Goal: Transaction & Acquisition: Purchase product/service

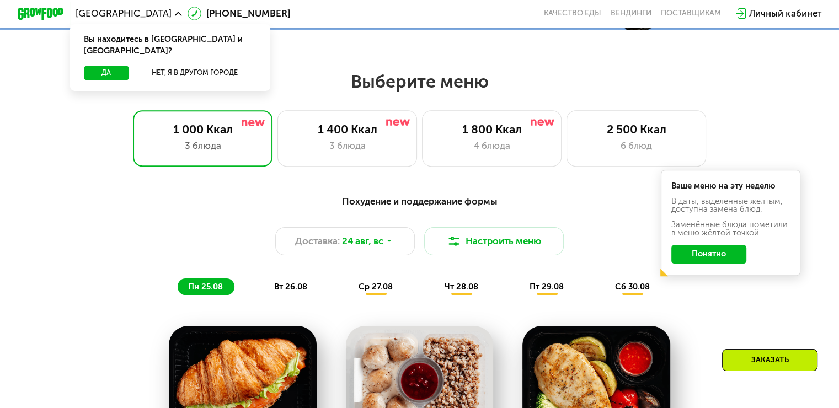
scroll to position [450, 0]
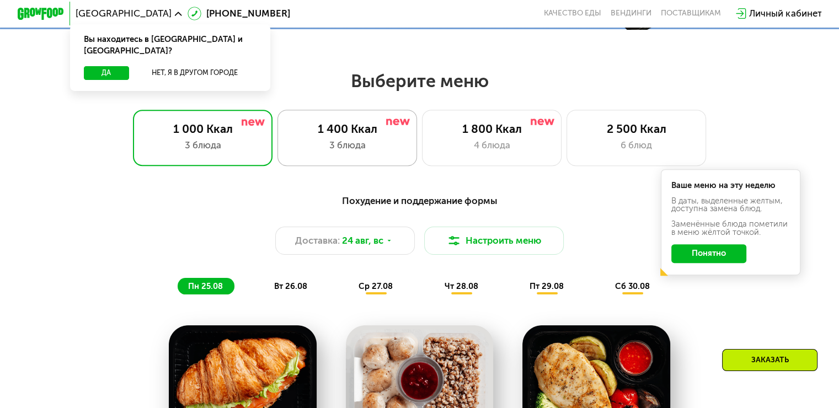
click at [358, 128] on div "1 400 Ккал" at bounding box center [347, 129] width 115 height 14
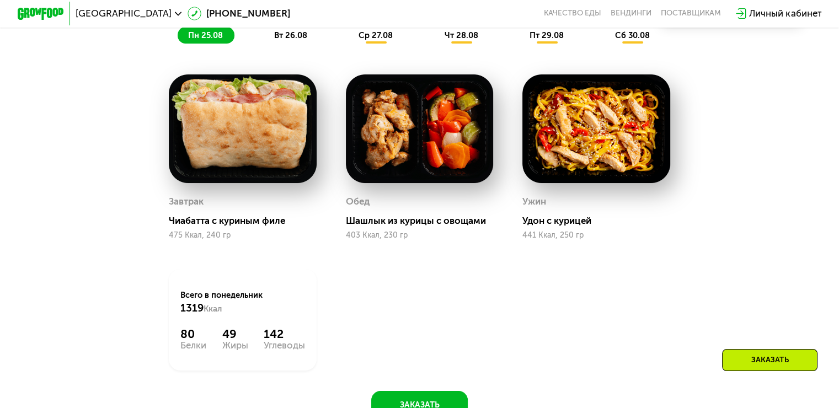
scroll to position [447, 0]
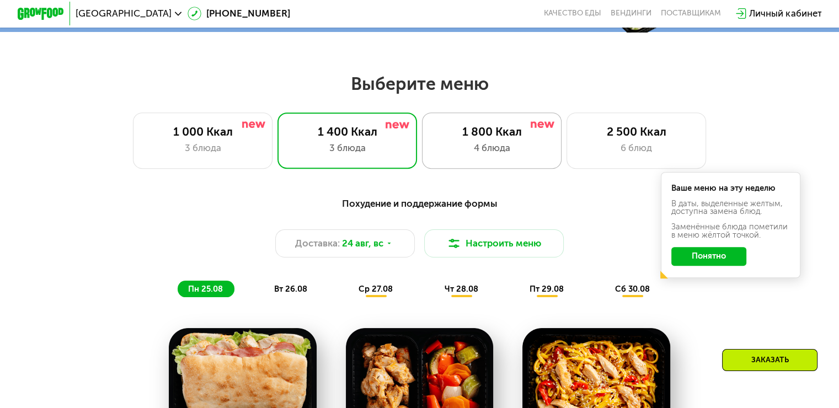
click at [452, 155] on div "4 блюда" at bounding box center [491, 148] width 115 height 14
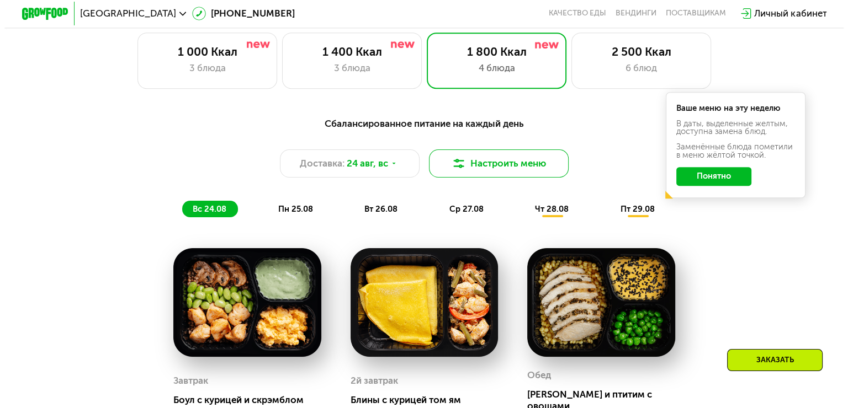
scroll to position [525, 0]
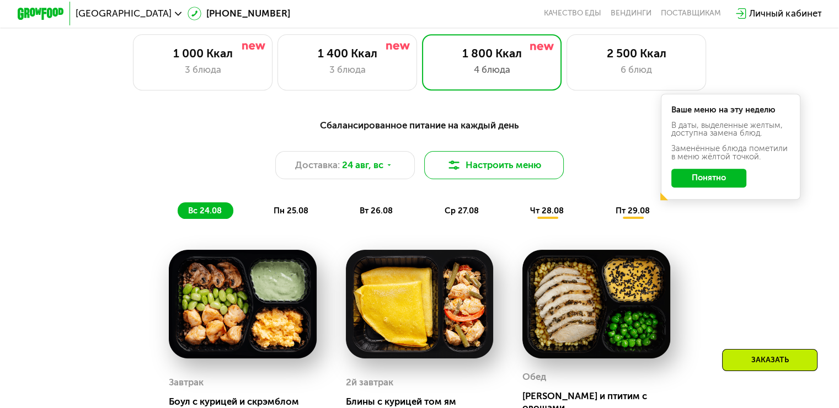
click at [489, 164] on button "Настроить меню" at bounding box center [494, 165] width 140 height 28
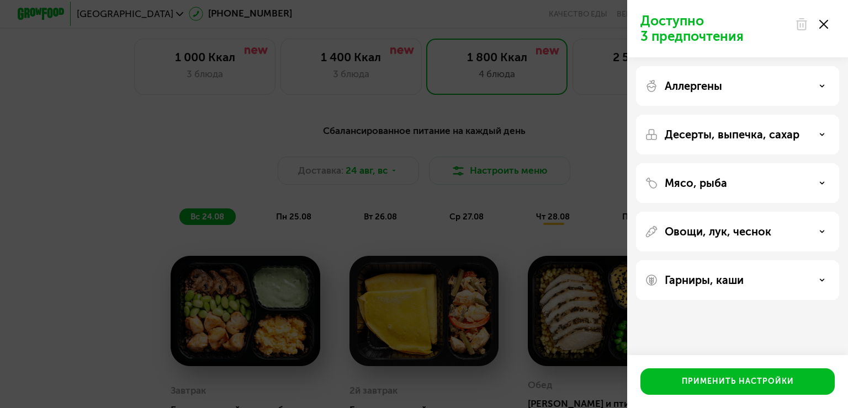
click at [797, 84] on div "Аллергены" at bounding box center [737, 85] width 185 height 13
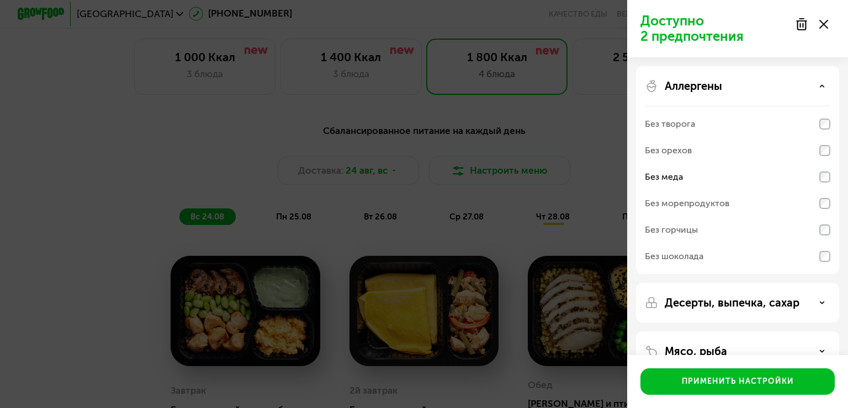
click at [825, 217] on div "Без морепродуктов" at bounding box center [737, 230] width 185 height 26
click at [818, 86] on div "Аллергены" at bounding box center [737, 85] width 185 height 13
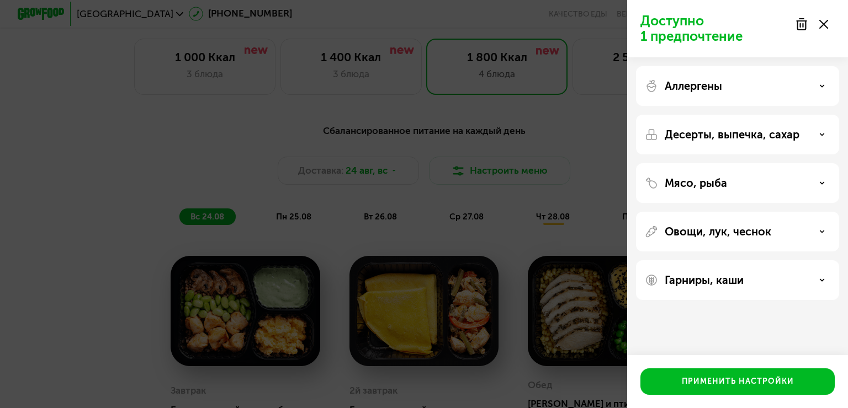
click at [821, 88] on icon at bounding box center [822, 86] width 6 height 6
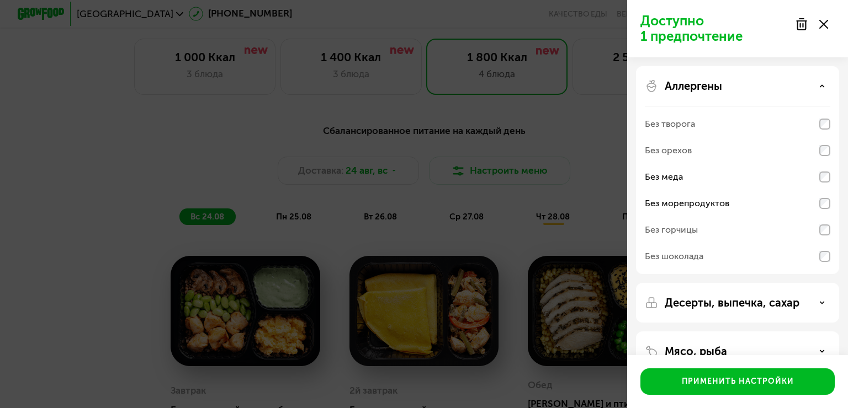
click at [813, 283] on div "Аллергены Без творога Без орехов Без меда Без морепродуктов Без горчицы Без шок…" at bounding box center [737, 303] width 203 height 40
click at [816, 92] on div "Аллергены" at bounding box center [737, 85] width 185 height 13
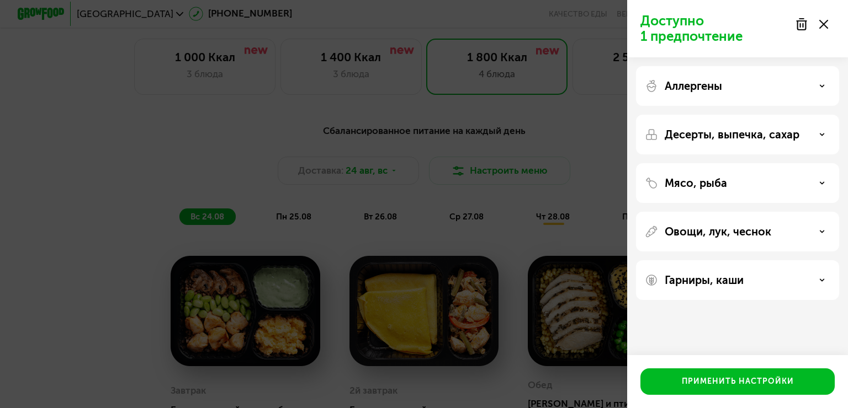
click at [778, 163] on div "Десерты, выпечка, сахар" at bounding box center [737, 183] width 203 height 40
click at [772, 139] on p "Десерты, выпечка, сахар" at bounding box center [731, 134] width 135 height 13
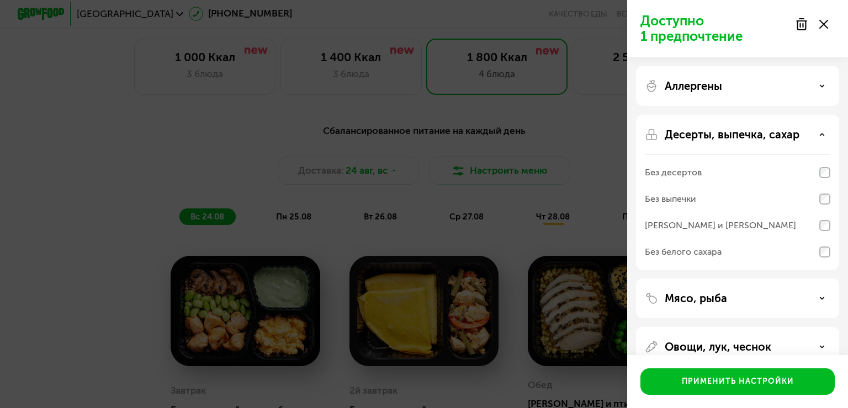
click at [736, 327] on div "Мясо, рыба" at bounding box center [737, 347] width 203 height 40
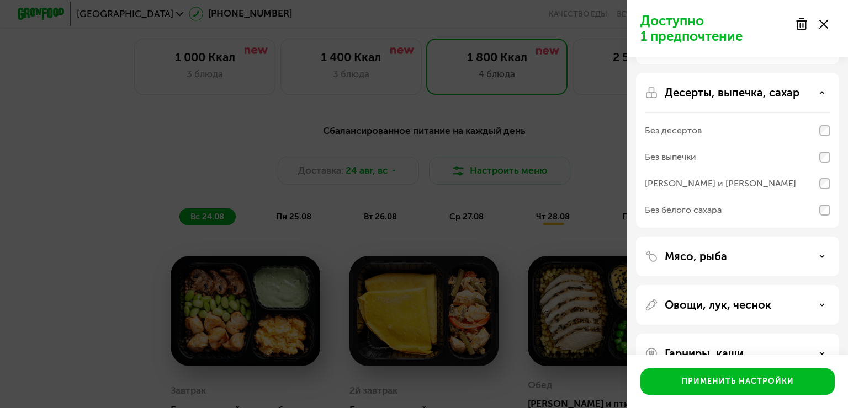
click at [835, 285] on div "Мясо, рыба" at bounding box center [737, 305] width 203 height 40
click at [815, 253] on div "Мясо, рыба" at bounding box center [737, 256] width 185 height 13
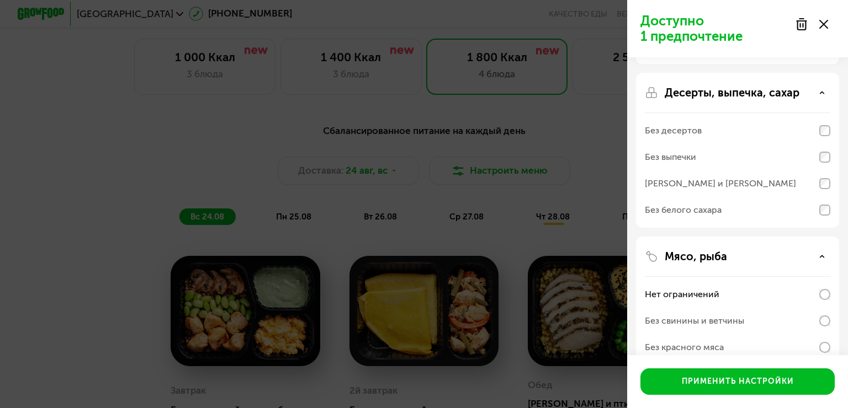
scroll to position [212, 0]
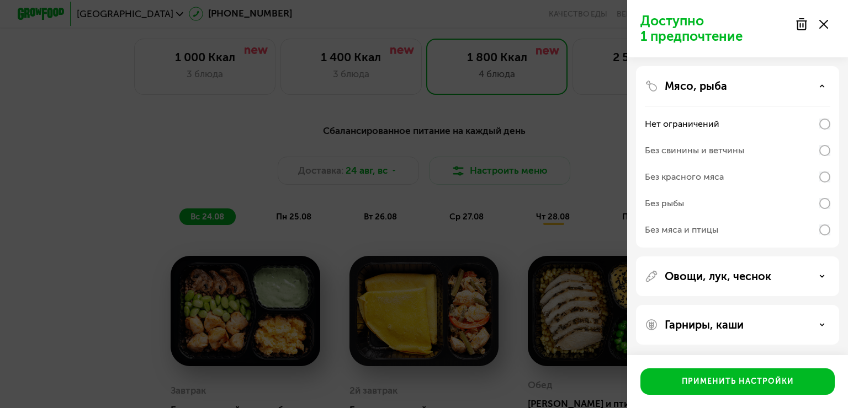
click at [815, 275] on div "Овощи, лук, чеснок" at bounding box center [737, 276] width 185 height 13
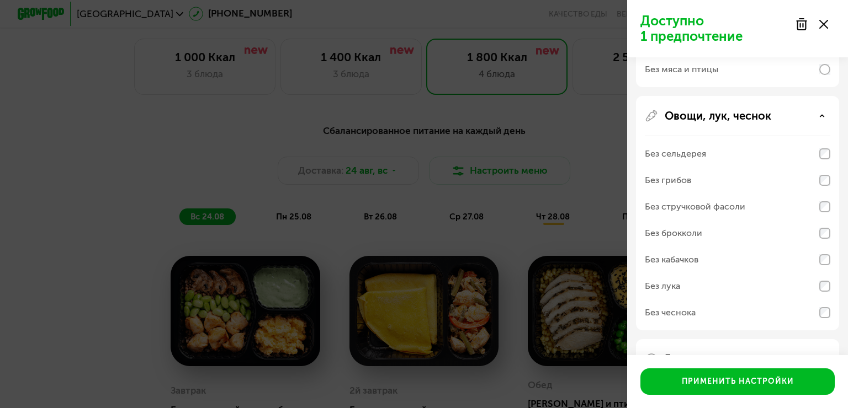
scroll to position [407, 0]
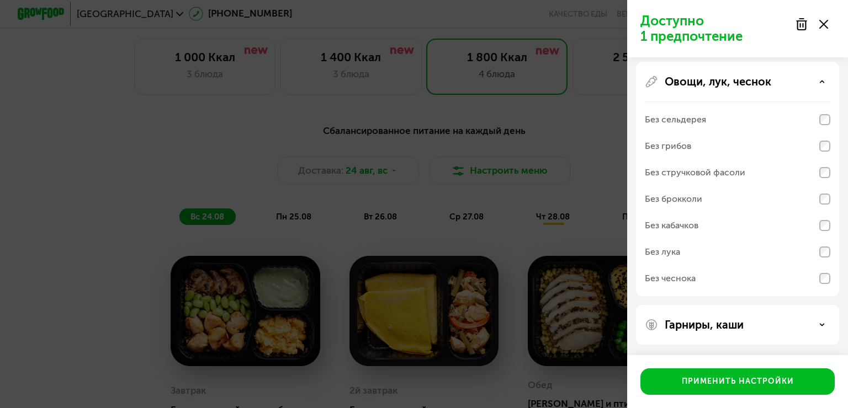
click at [824, 128] on div "Без сельдерея" at bounding box center [737, 120] width 185 height 26
click at [813, 175] on div "Без стручковой фасоли" at bounding box center [737, 172] width 185 height 26
click at [794, 173] on div "Без стручковой фасоли" at bounding box center [737, 172] width 185 height 26
click at [689, 168] on div "Без стручковой фасоли" at bounding box center [695, 172] width 100 height 13
click at [696, 318] on p "Гарниры, каши" at bounding box center [703, 324] width 79 height 13
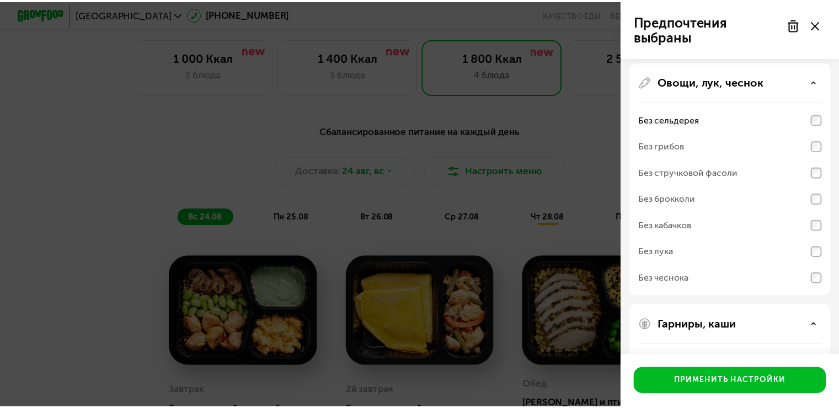
scroll to position [549, 0]
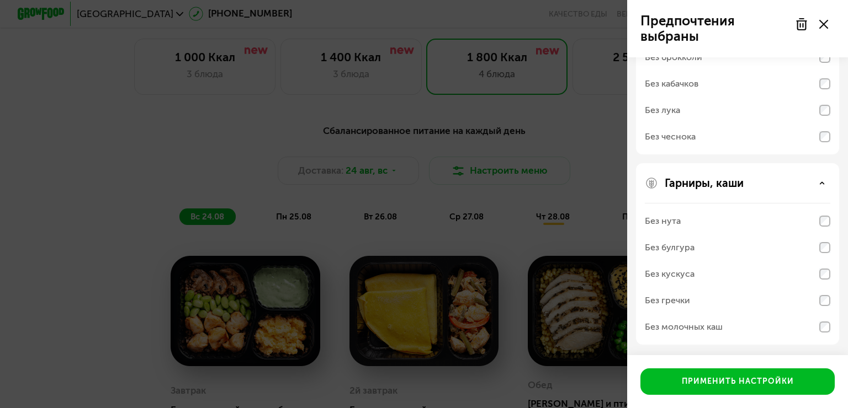
click at [683, 217] on div "Без нута" at bounding box center [737, 221] width 185 height 26
click at [832, 216] on div "Гарниры, каши Без нута Без булгура Без кускуса Без гречки Без молочных каш" at bounding box center [737, 254] width 203 height 182
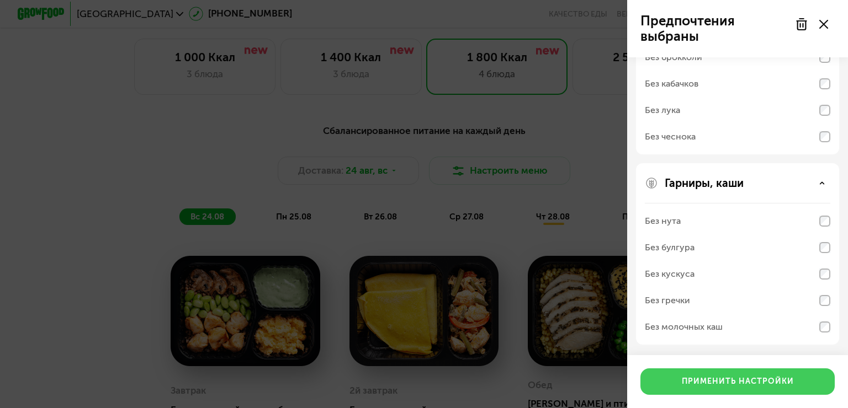
click at [686, 392] on button "Применить настройки" at bounding box center [737, 382] width 194 height 26
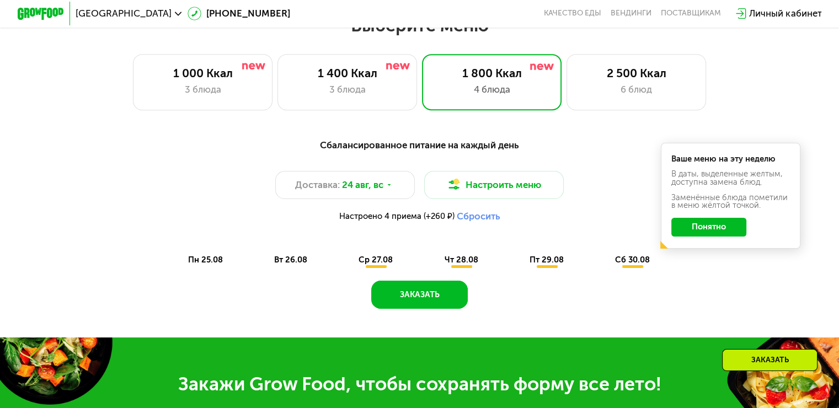
scroll to position [506, 0]
click at [348, 268] on div "вт 26.08" at bounding box center [376, 260] width 56 height 17
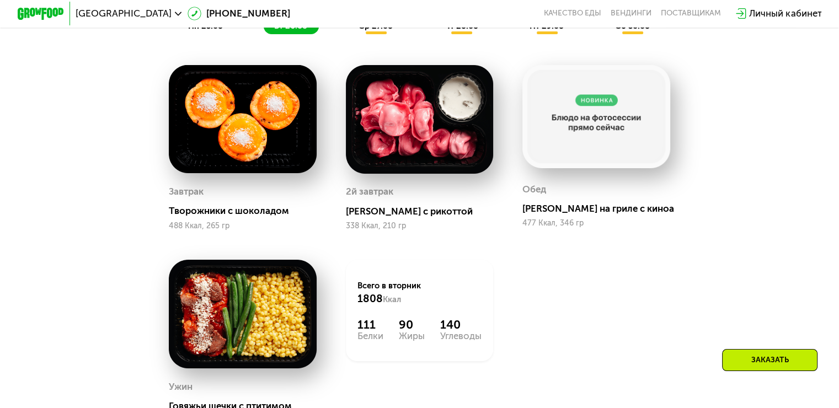
scroll to position [642, 0]
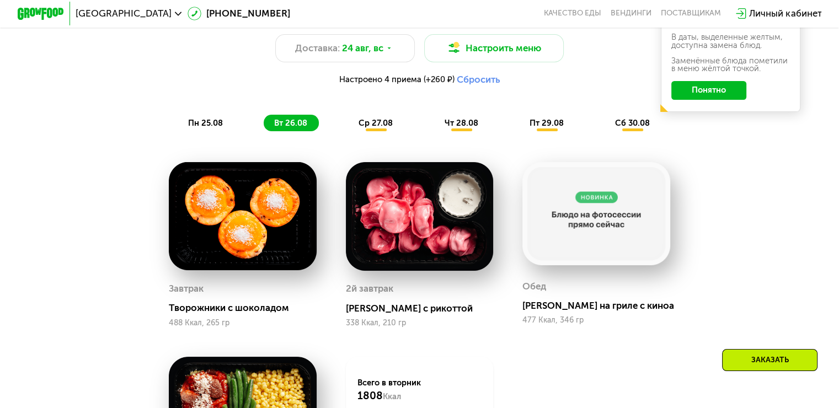
click at [206, 126] on span "пн 25.08" at bounding box center [205, 123] width 35 height 10
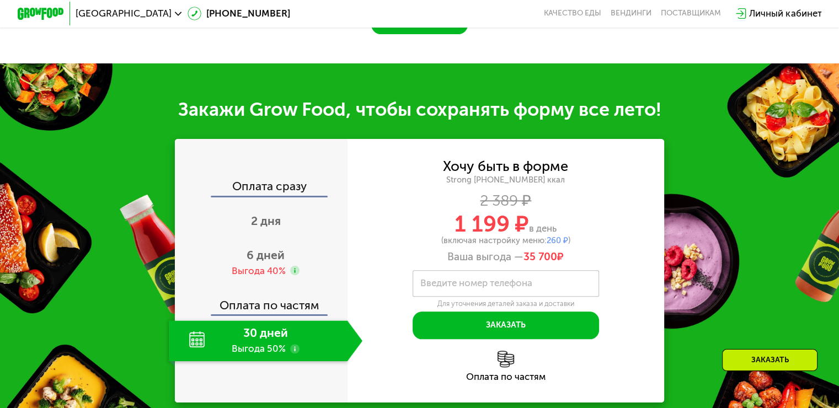
scroll to position [1180, 0]
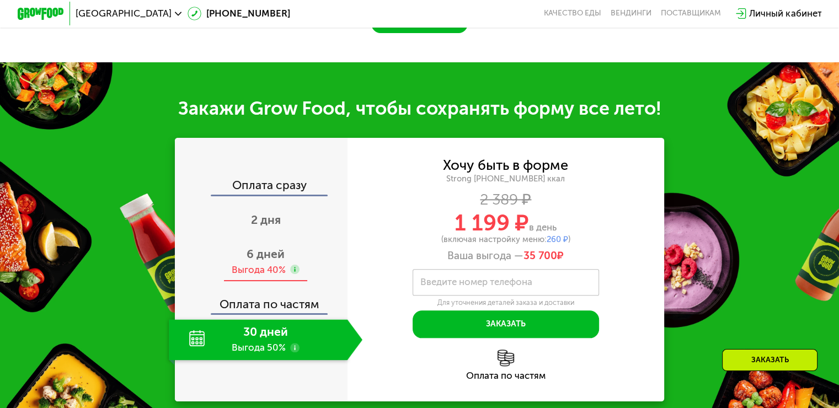
click at [250, 276] on div "Выгода 40%" at bounding box center [259, 270] width 54 height 13
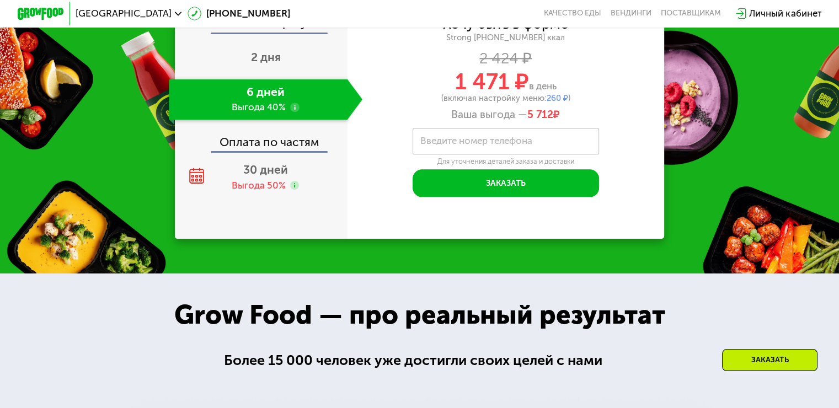
scroll to position [1343, 0]
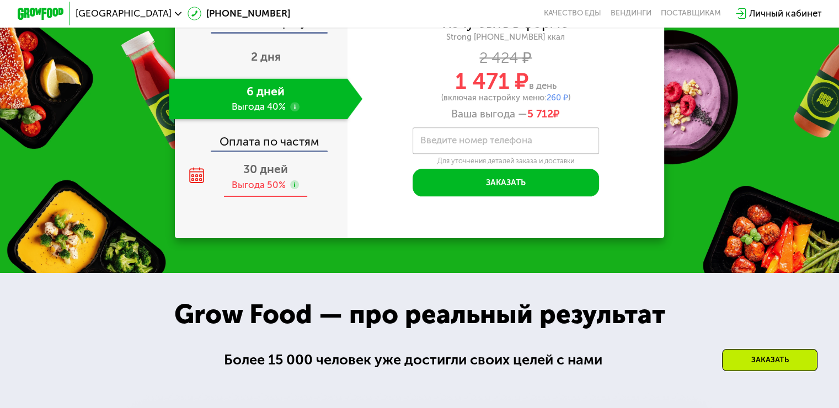
click at [269, 176] on span "30 дней" at bounding box center [265, 169] width 45 height 14
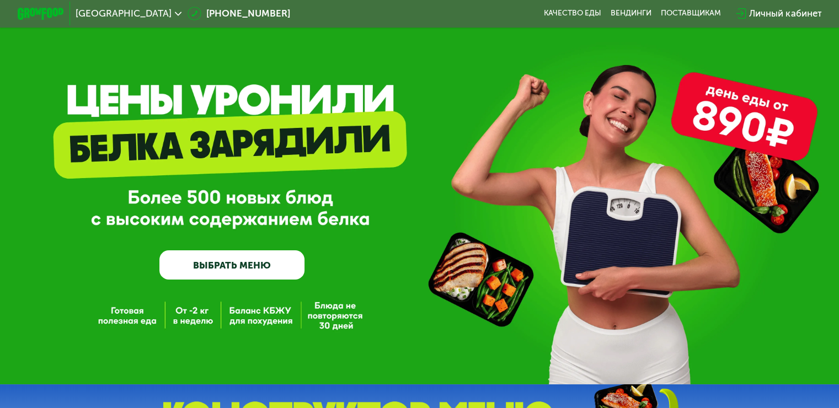
scroll to position [0, 0]
